Goal: Check status: Check status

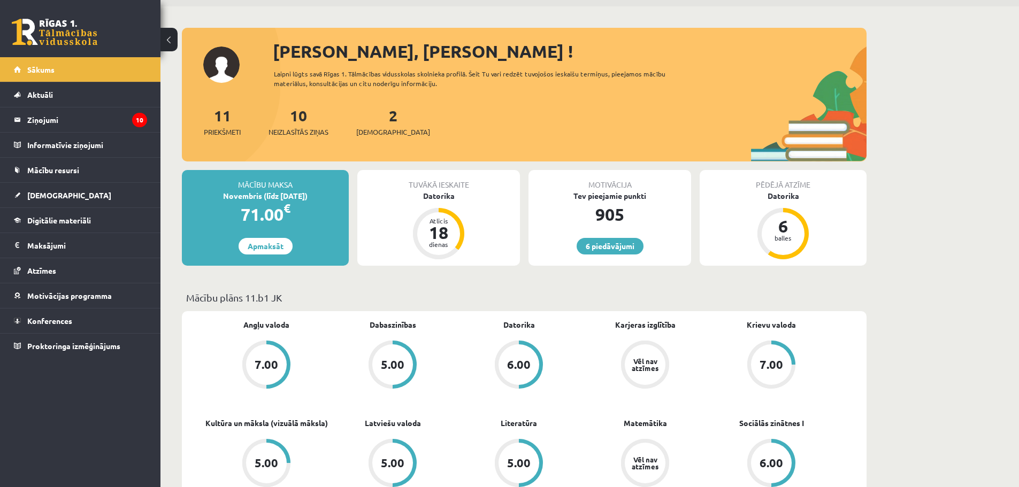
scroll to position [54, 0]
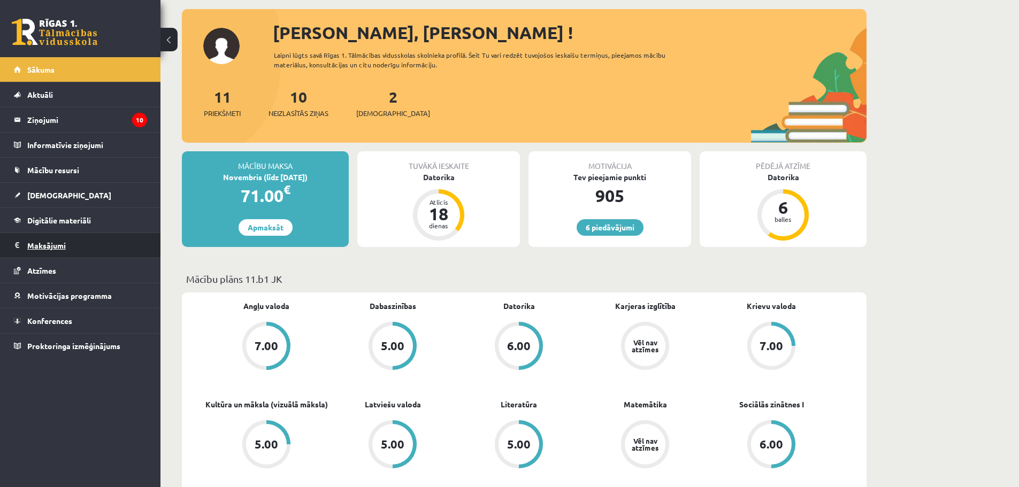
click at [47, 248] on legend "Maksājumi 0" at bounding box center [87, 245] width 120 height 25
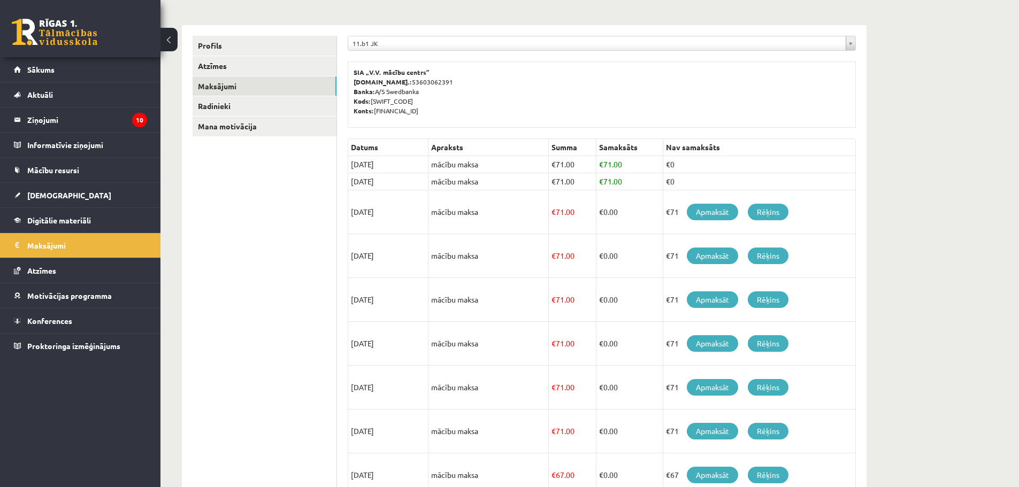
scroll to position [201, 0]
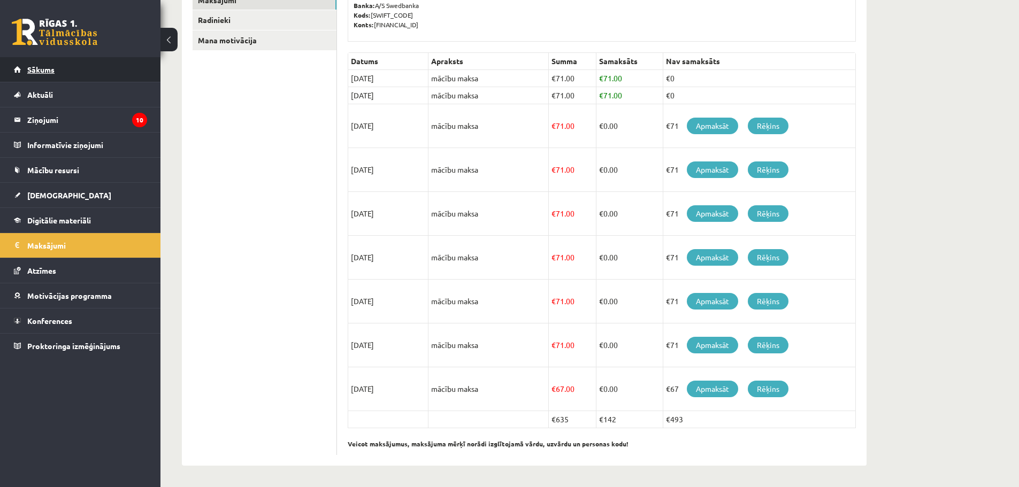
click at [41, 72] on span "Sākums" at bounding box center [40, 70] width 27 height 10
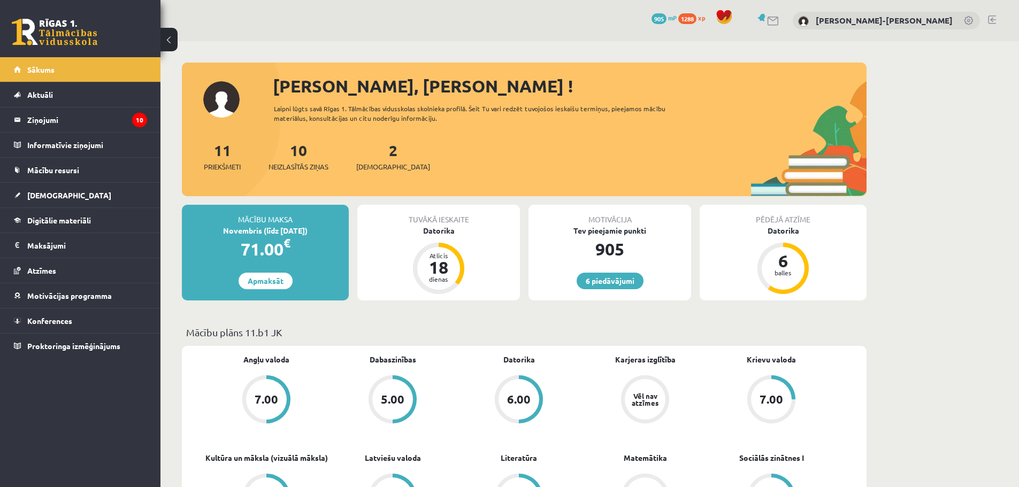
click at [993, 22] on link at bounding box center [992, 20] width 8 height 9
